Goal: Task Accomplishment & Management: Manage account settings

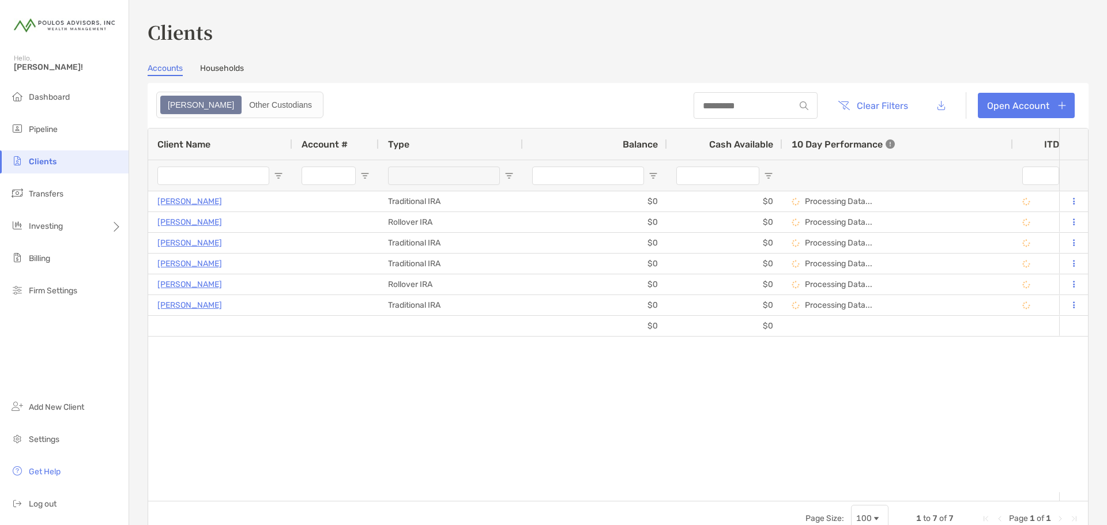
click at [38, 156] on li "Clients" at bounding box center [64, 162] width 129 height 23
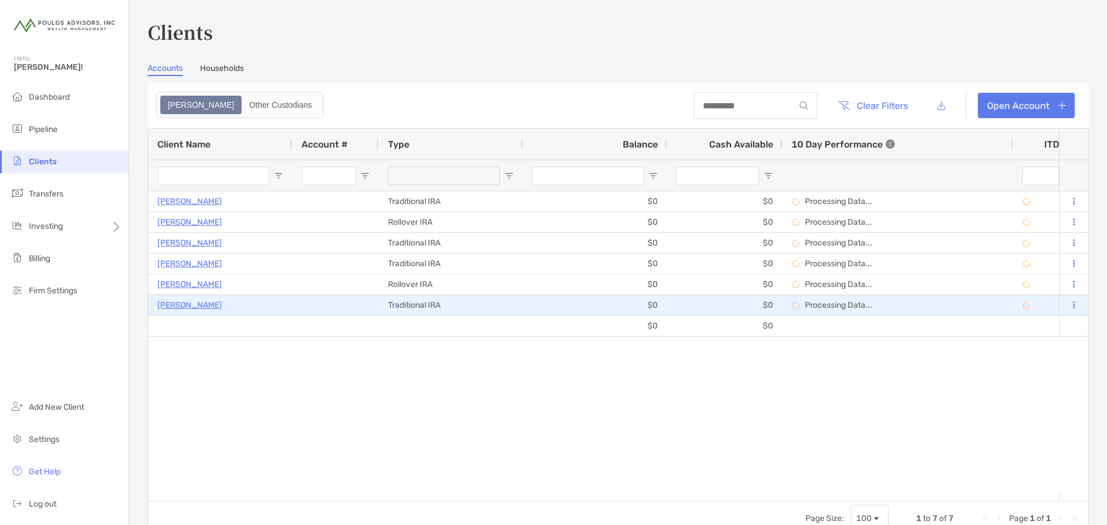
click at [174, 308] on p "[PERSON_NAME]" at bounding box center [189, 305] width 65 height 14
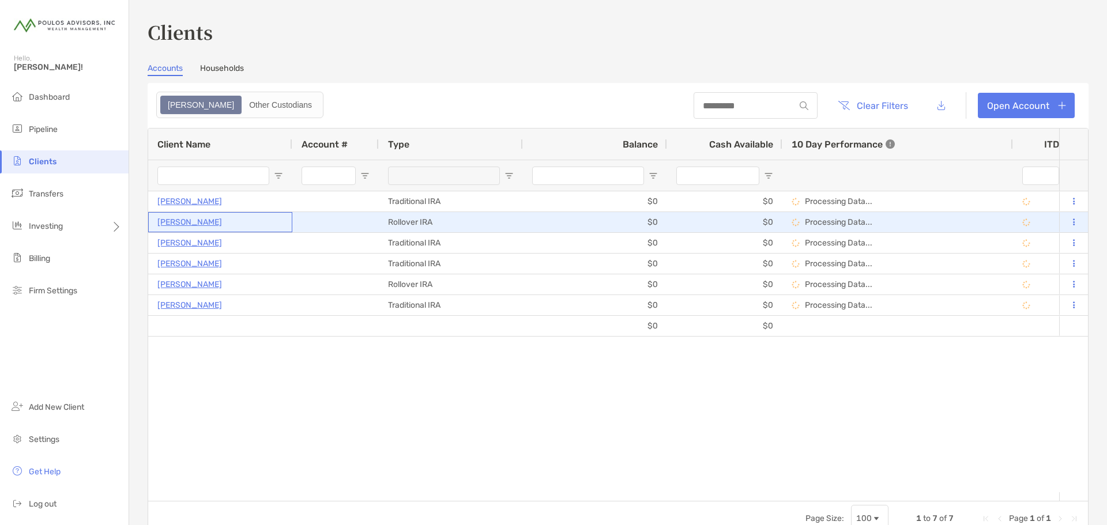
click at [182, 224] on p "[PERSON_NAME]" at bounding box center [189, 222] width 65 height 14
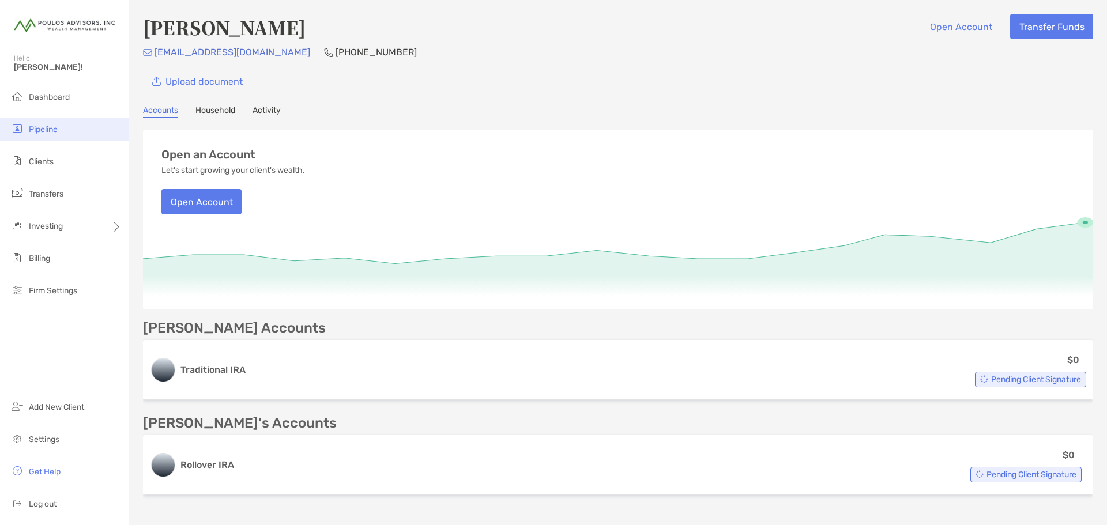
click at [53, 131] on span "Pipeline" at bounding box center [43, 130] width 29 height 10
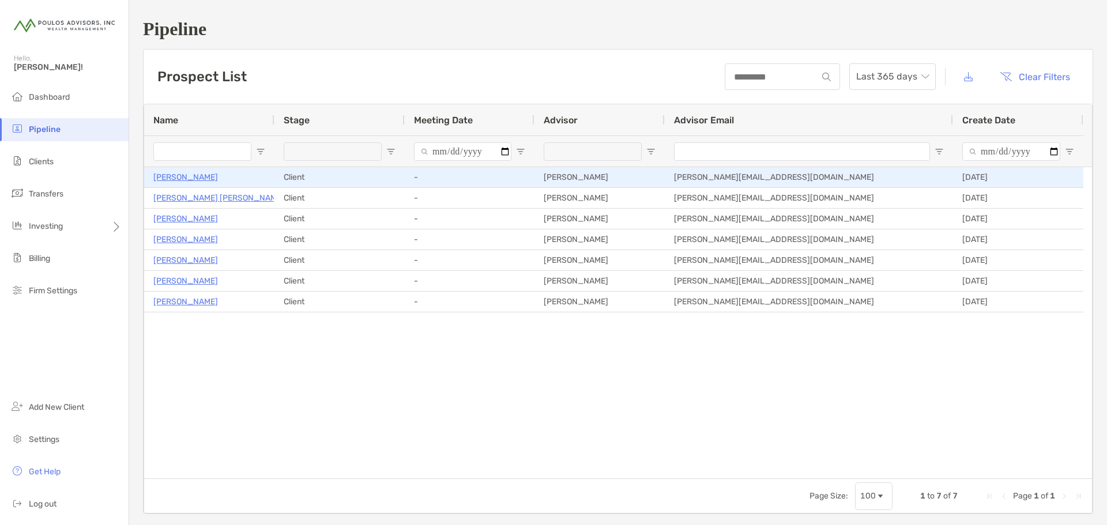
click at [186, 175] on p "[PERSON_NAME]" at bounding box center [185, 177] width 65 height 14
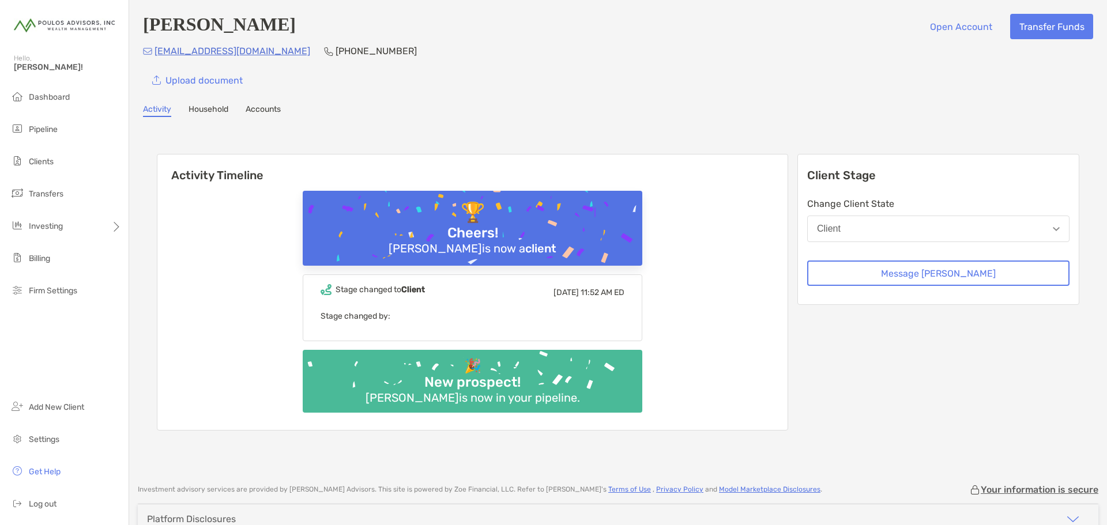
click at [921, 236] on button "Client" at bounding box center [938, 229] width 262 height 27
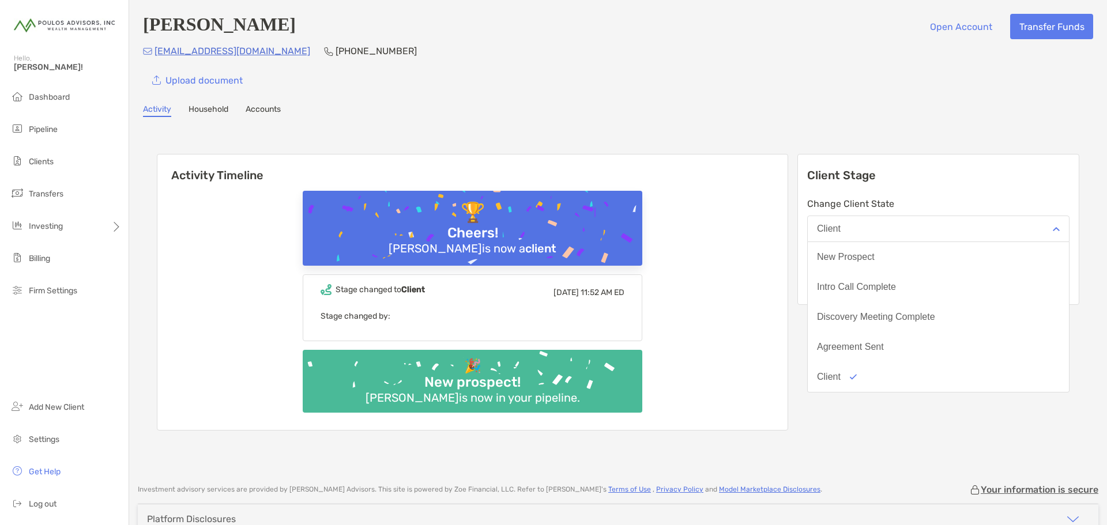
click at [921, 236] on button "Client" at bounding box center [938, 229] width 262 height 27
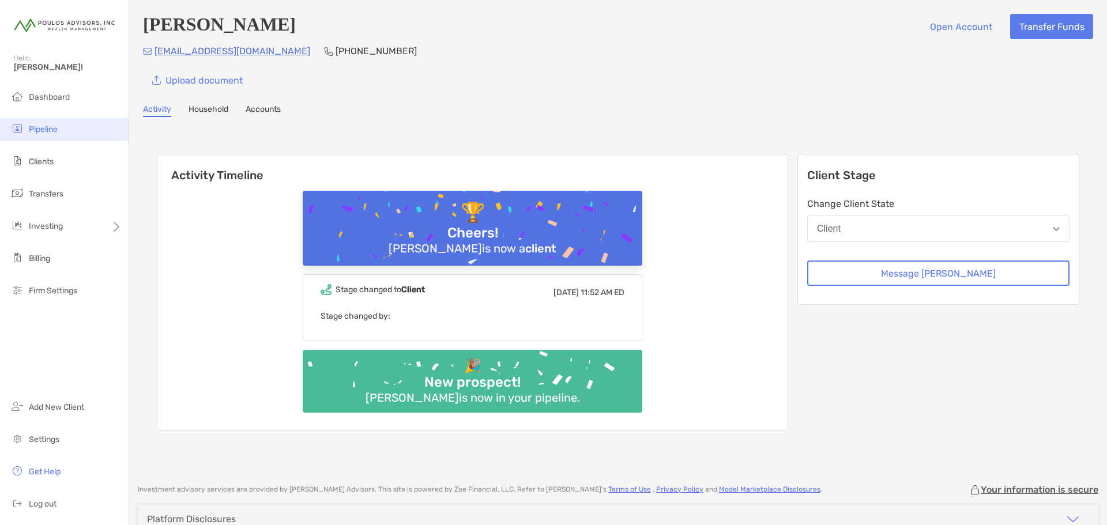
click at [50, 133] on span "Pipeline" at bounding box center [43, 130] width 29 height 10
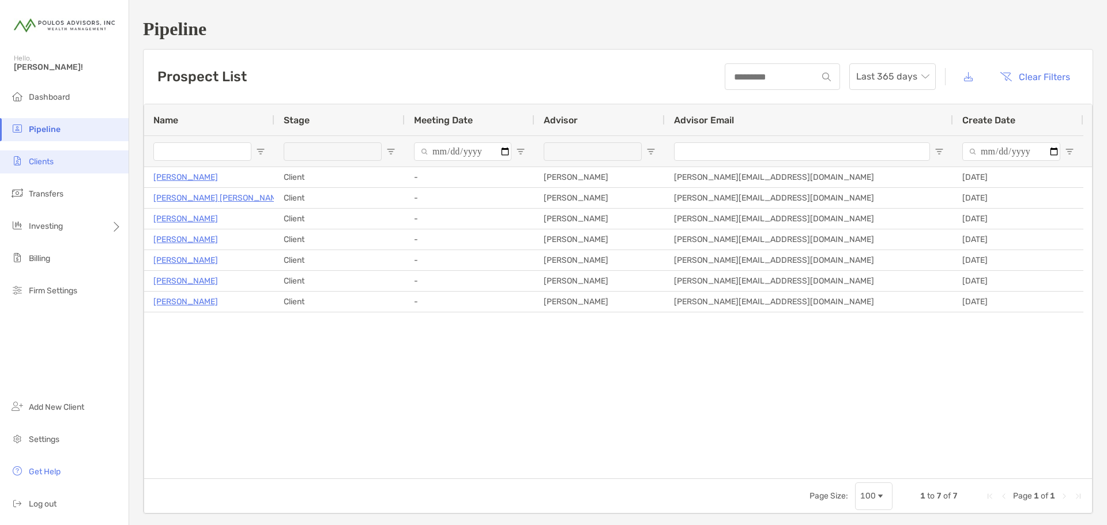
click at [46, 165] on span "Clients" at bounding box center [41, 162] width 25 height 10
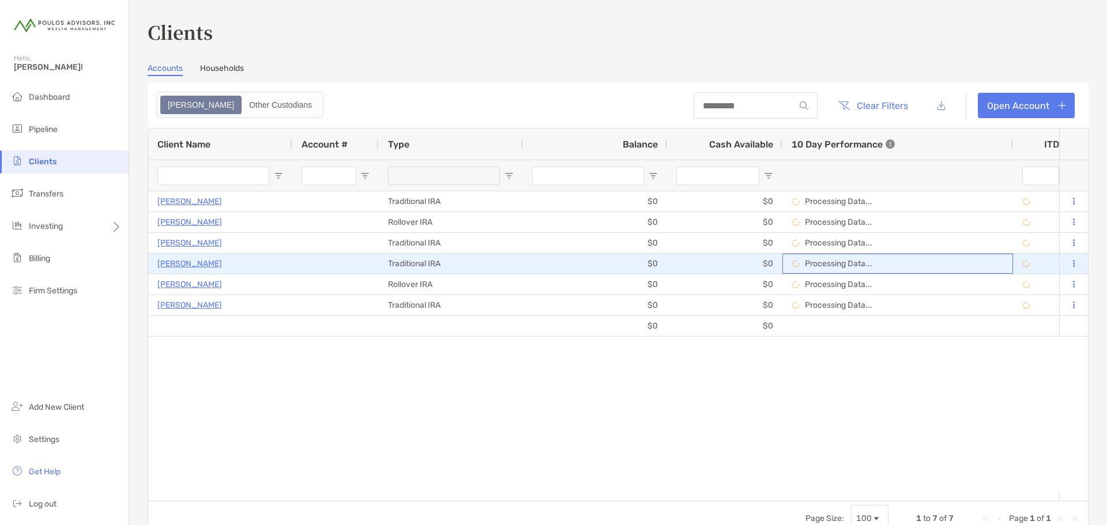
click at [829, 265] on p "Processing Data..." at bounding box center [838, 264] width 67 height 10
click at [1027, 266] on img at bounding box center [1026, 264] width 8 height 8
click at [1027, 265] on img at bounding box center [1026, 264] width 8 height 8
click at [1069, 269] on button at bounding box center [1074, 264] width 10 height 12
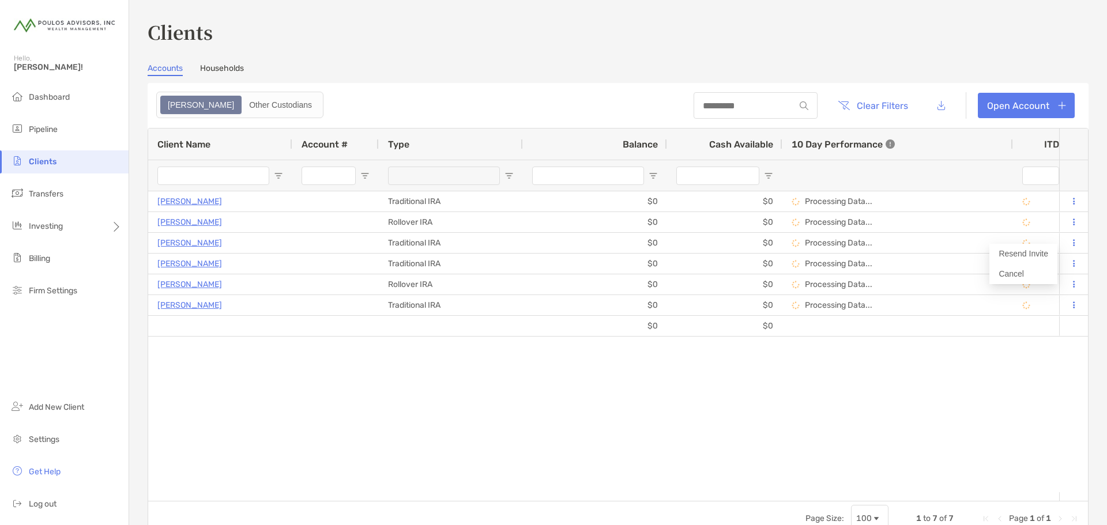
click at [789, 433] on div "Thomas Peterson Traditional IRA $0 $0 Processing Data... Draft Disabled Thomas …" at bounding box center [603, 341] width 911 height 301
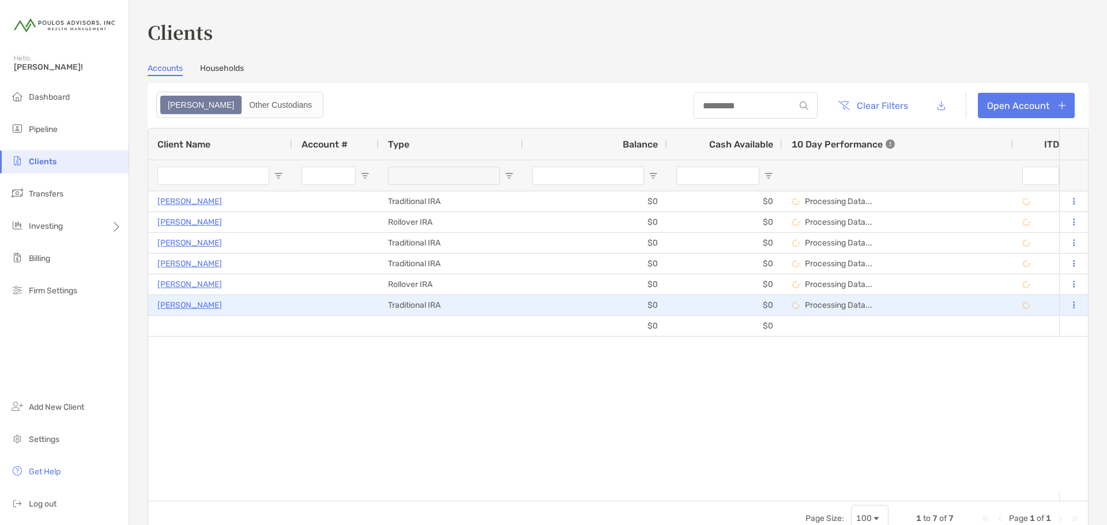
click at [1069, 307] on button at bounding box center [1074, 306] width 10 height 12
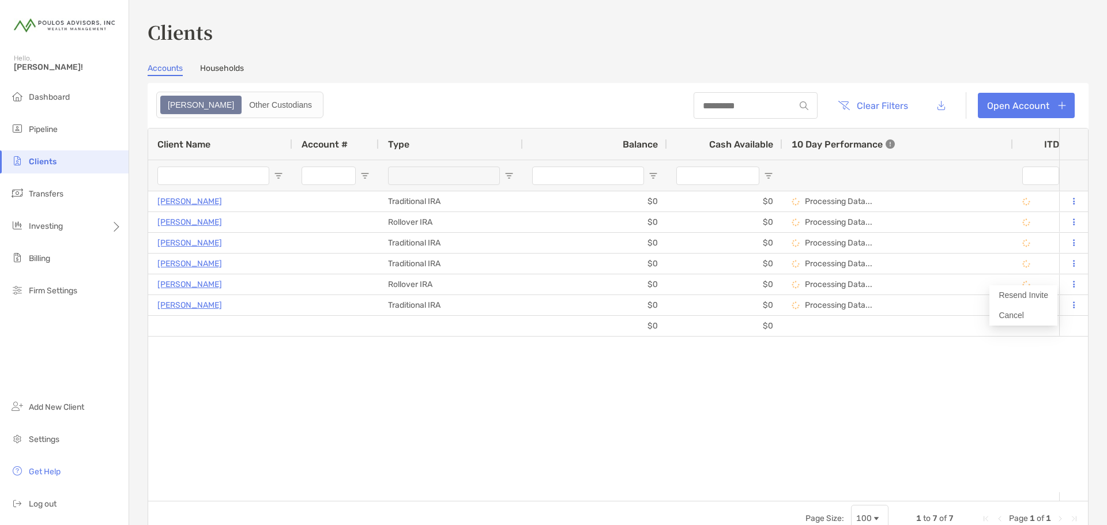
drag, startPoint x: 698, startPoint y: 438, endPoint x: 501, endPoint y: 414, distance: 198.7
click at [694, 438] on div "Thomas Peterson Traditional IRA $0 $0 Processing Data... Draft Disabled Thomas …" at bounding box center [603, 341] width 911 height 301
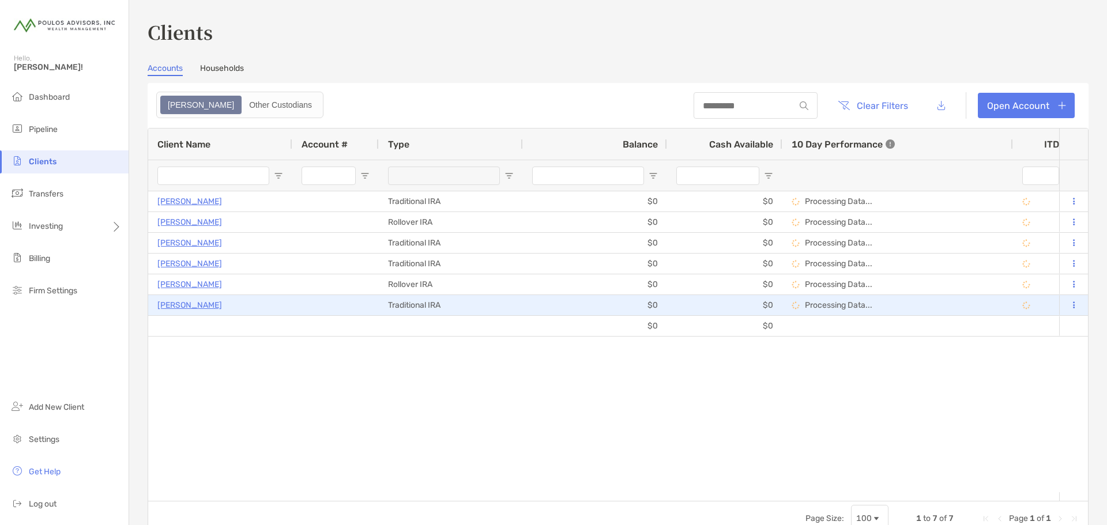
click at [187, 308] on p "[PERSON_NAME]" at bounding box center [189, 305] width 65 height 14
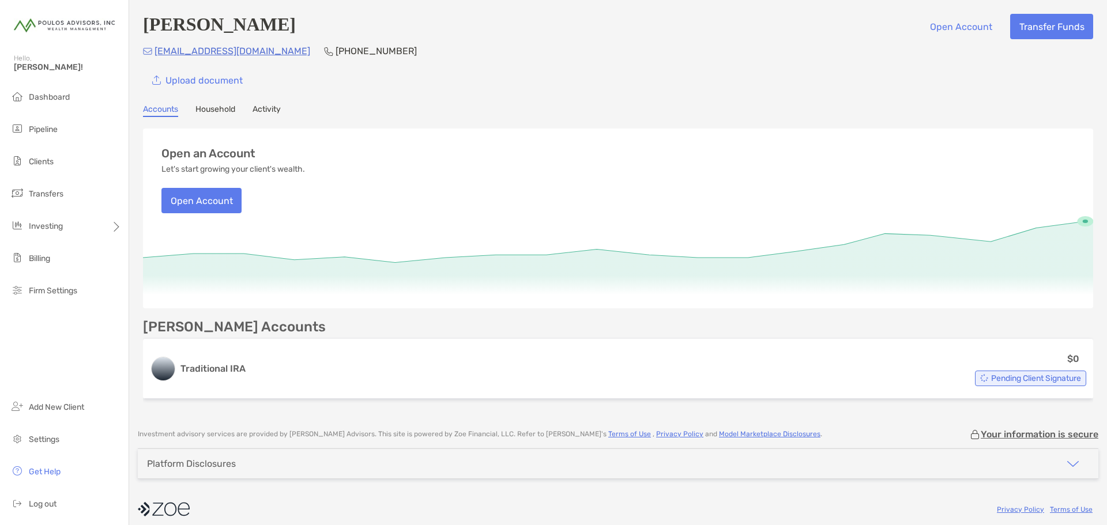
click at [273, 116] on link "Activity" at bounding box center [267, 110] width 28 height 13
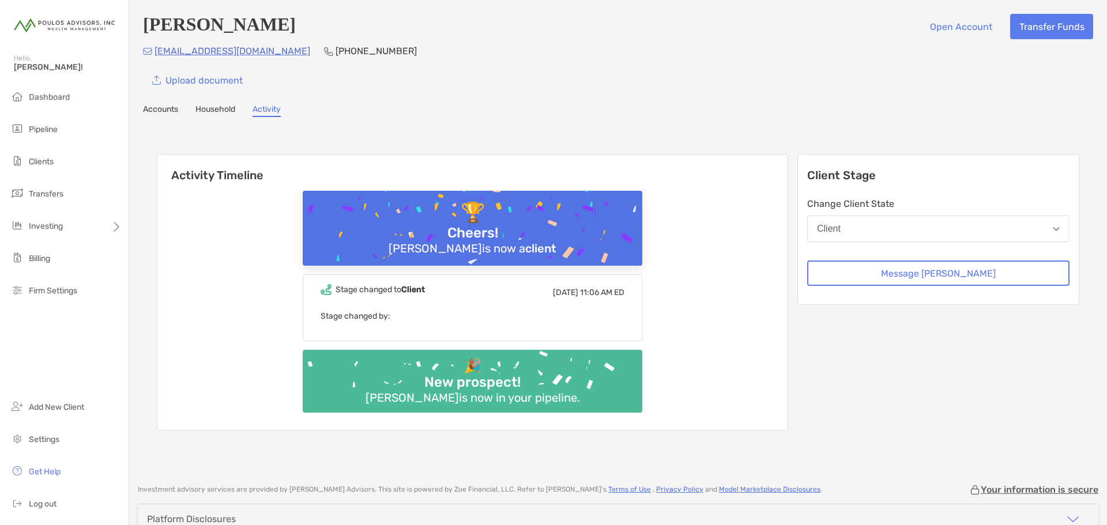
click at [946, 235] on button "Client" at bounding box center [938, 229] width 262 height 27
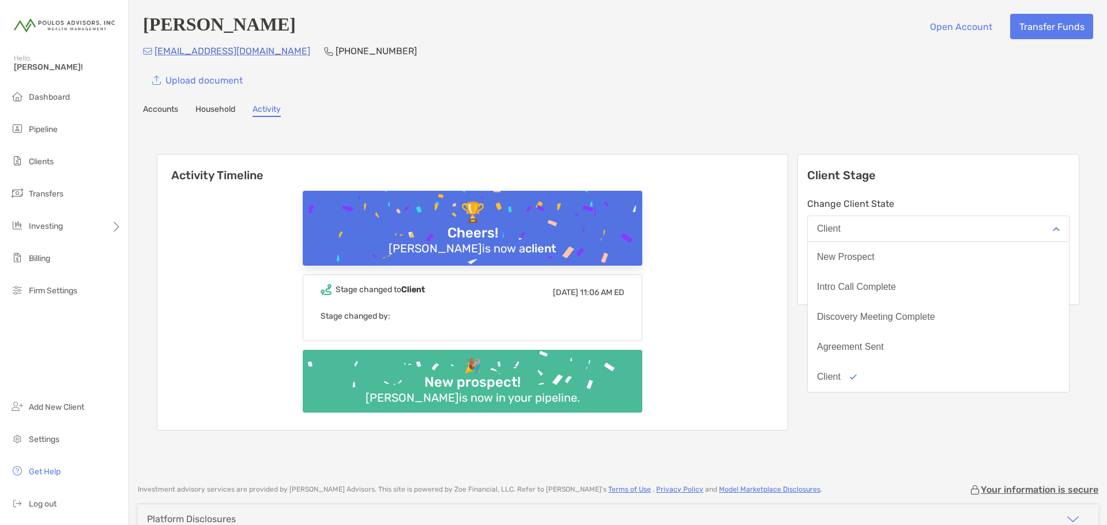
click at [776, 480] on div "Randall Blaise Open Account Transfer Funds iwrite2@comcast.net (802) 299-1948 U…" at bounding box center [618, 262] width 978 height 525
